Goal: Check status: Check status

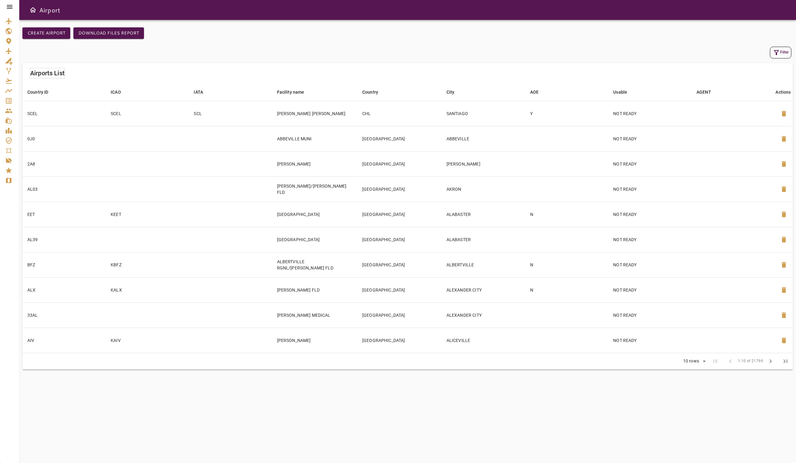
click at [12, 8] on icon at bounding box center [10, 7] width 6 height 4
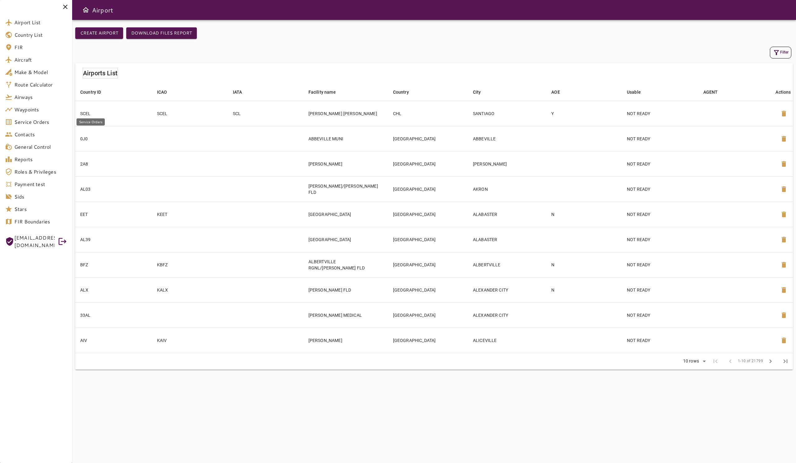
click at [29, 118] on link "Service Orders" at bounding box center [36, 122] width 72 height 12
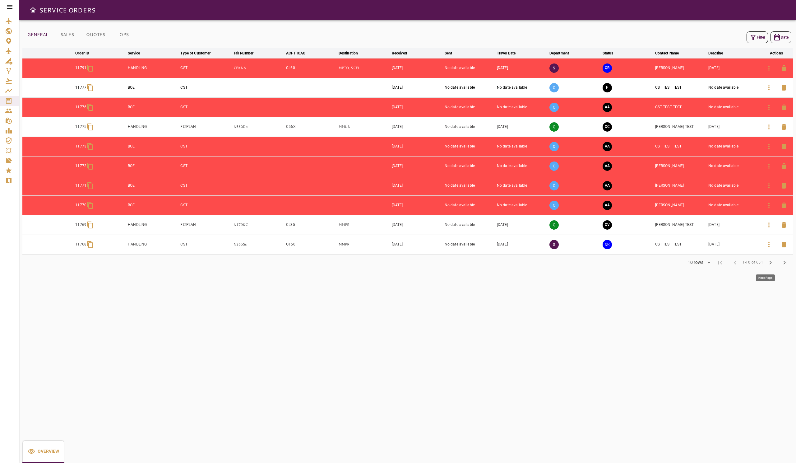
click at [768, 263] on span "chevron_right" at bounding box center [770, 262] width 7 height 7
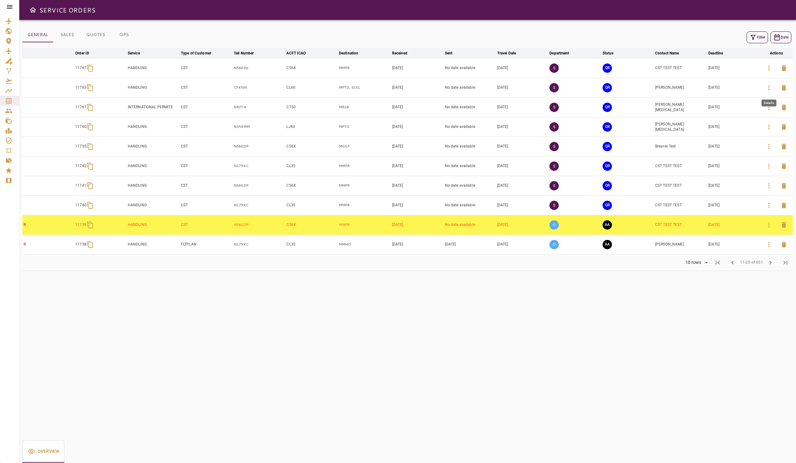
click at [764, 89] on button "button" at bounding box center [769, 87] width 15 height 15
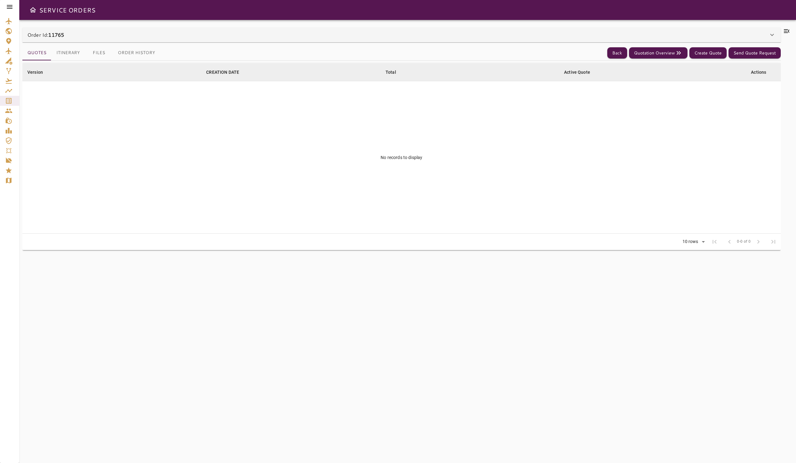
click at [75, 57] on button "Itinerary" at bounding box center [68, 52] width 34 height 15
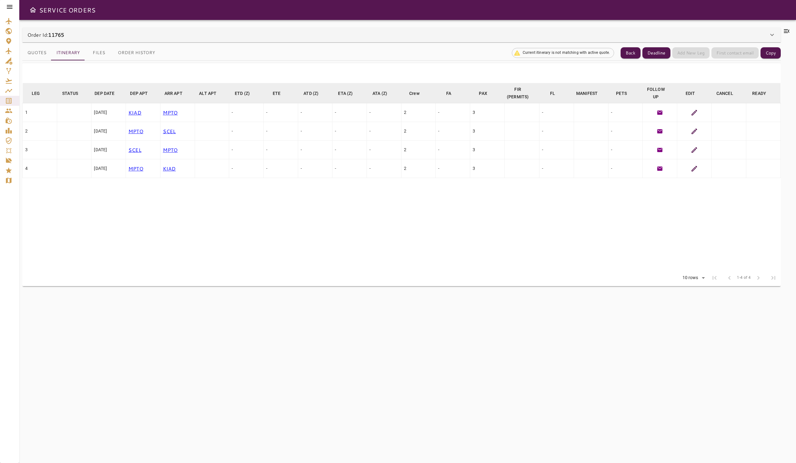
click at [697, 114] on icon at bounding box center [694, 112] width 7 height 7
click at [693, 132] on icon at bounding box center [695, 131] width 6 height 6
click at [697, 149] on icon at bounding box center [694, 149] width 7 height 7
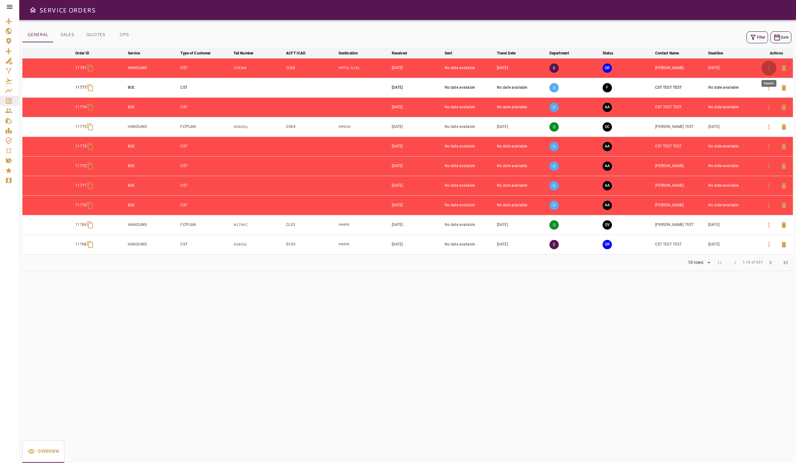
click at [772, 69] on icon "button" at bounding box center [769, 67] width 7 height 7
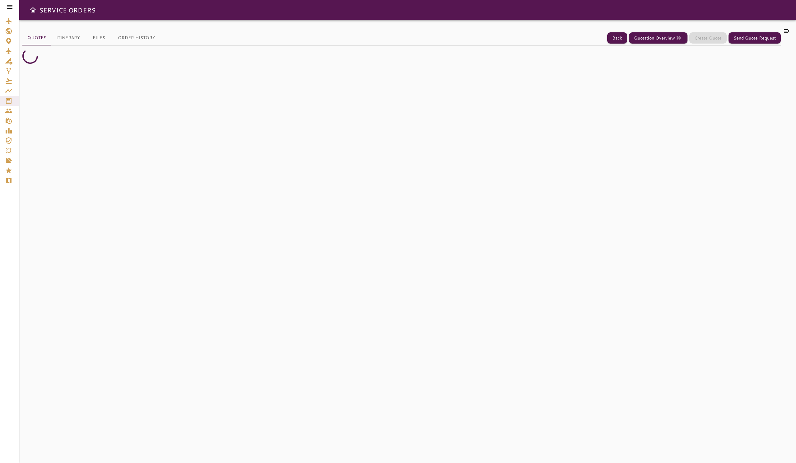
click at [58, 40] on button "Itinerary" at bounding box center [68, 37] width 34 height 15
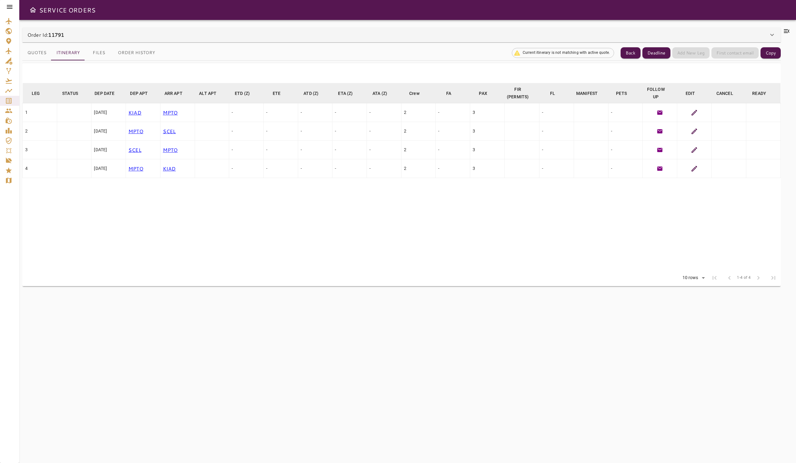
click at [690, 113] on div at bounding box center [694, 112] width 29 height 7
click at [693, 113] on icon at bounding box center [695, 113] width 6 height 6
